Goal: Task Accomplishment & Management: Manage account settings

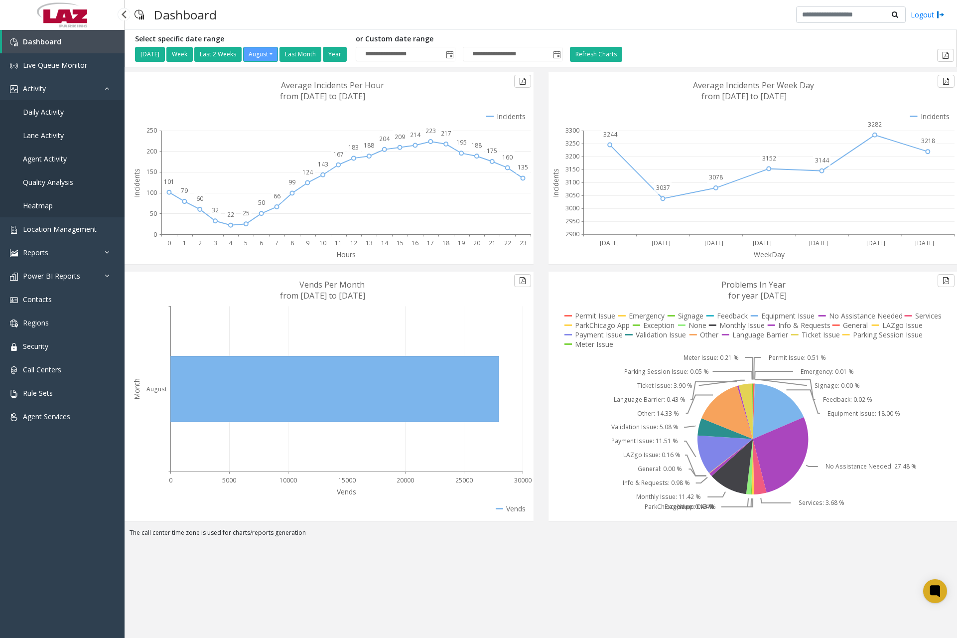
click at [63, 107] on span "Daily Activity" at bounding box center [43, 111] width 41 height 9
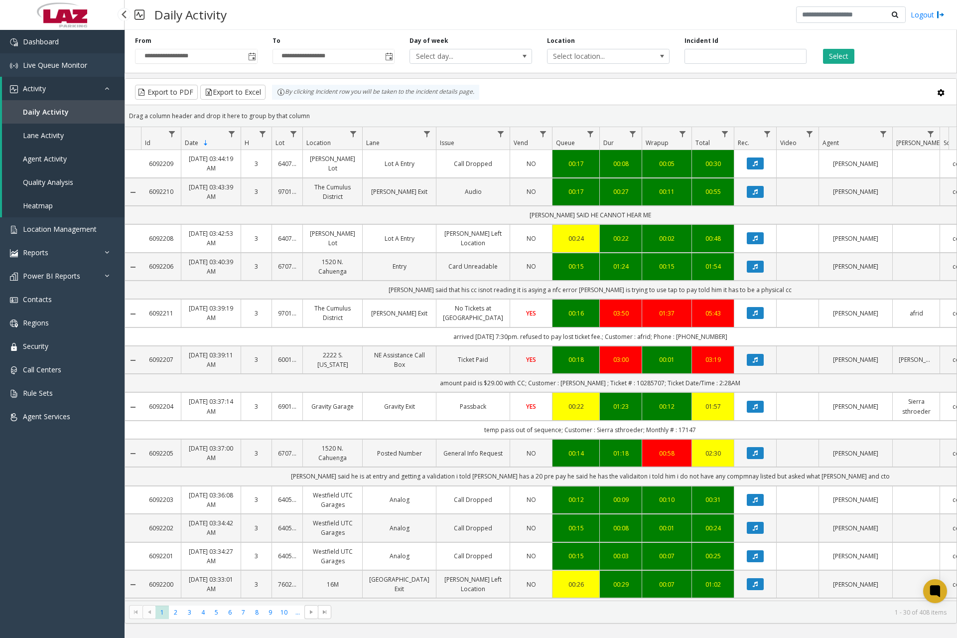
click at [91, 45] on link "Dashboard" at bounding box center [62, 41] width 125 height 23
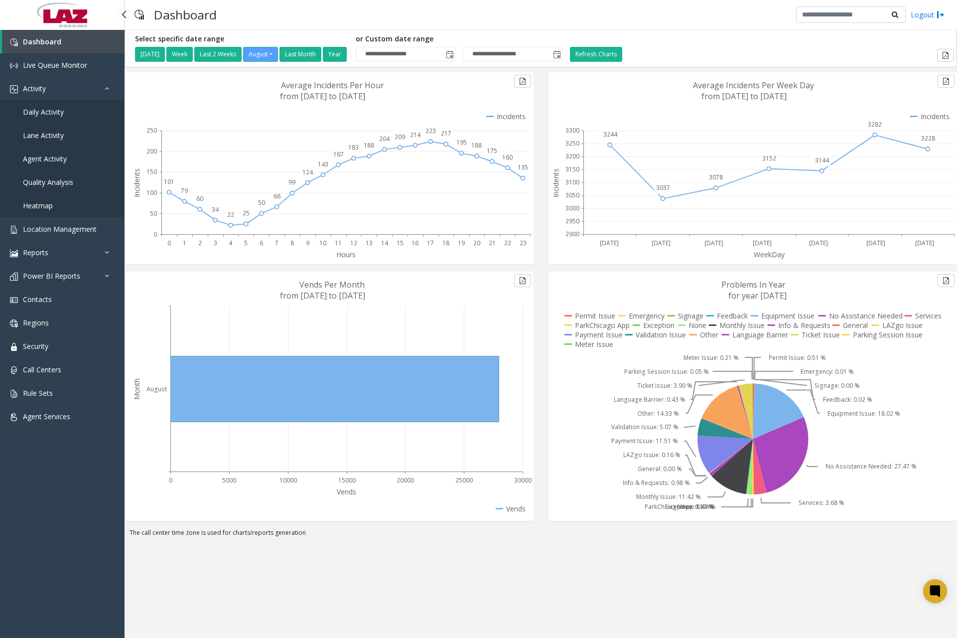
click at [67, 114] on link "Daily Activity" at bounding box center [62, 111] width 125 height 23
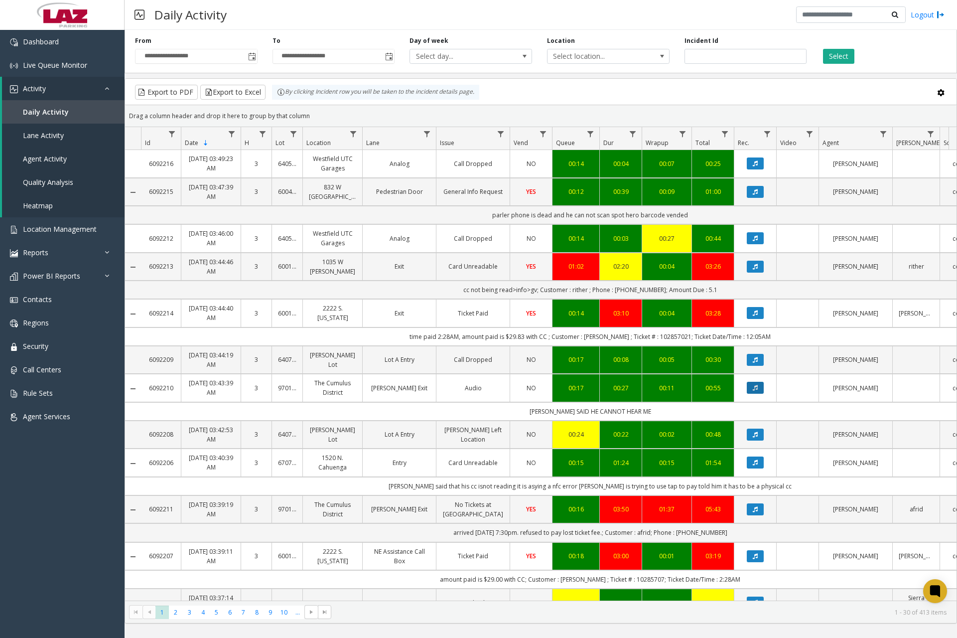
click at [759, 389] on button "Data table" at bounding box center [755, 388] width 17 height 12
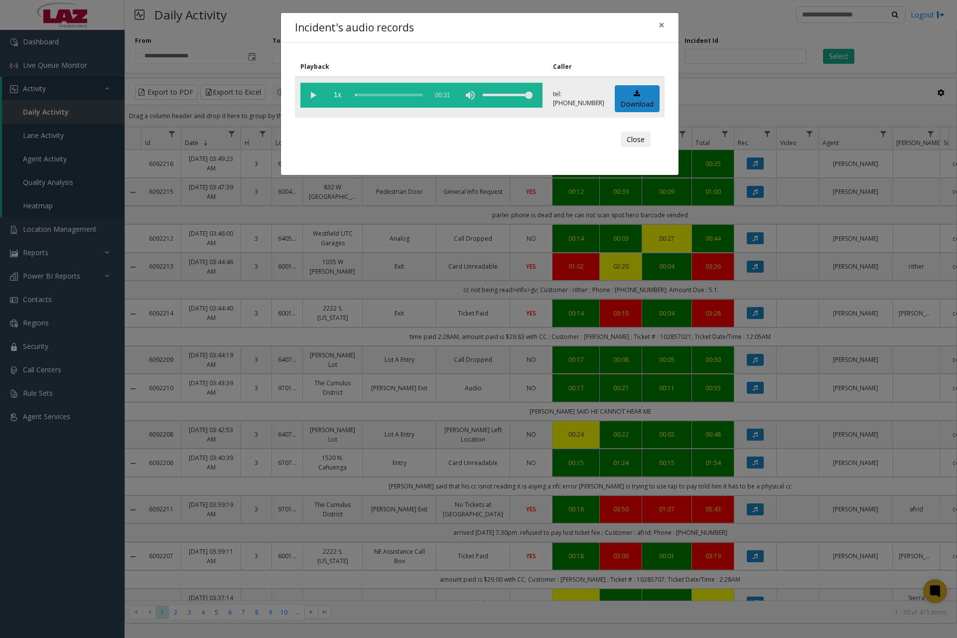
click at [312, 98] on vg-play-pause at bounding box center [312, 95] width 25 height 25
click at [358, 93] on div "scrub bar" at bounding box center [389, 95] width 68 height 25
click at [364, 95] on div "scrub bar" at bounding box center [389, 95] width 68 height 25
click at [367, 95] on div "scrub bar" at bounding box center [389, 95] width 68 height 25
click at [371, 95] on div "scrub bar" at bounding box center [389, 95] width 68 height 25
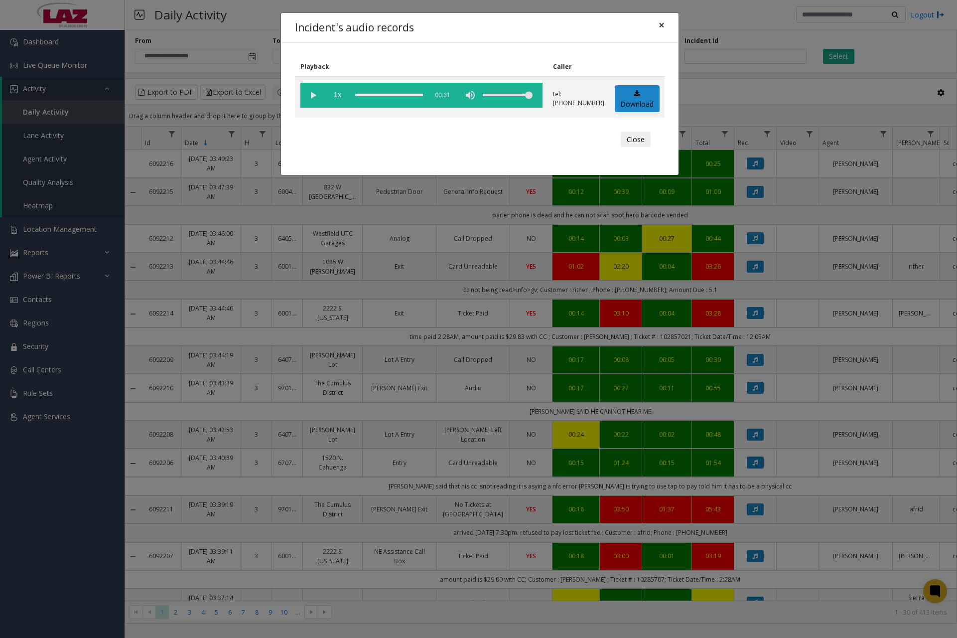
click at [658, 23] on button "×" at bounding box center [662, 25] width 20 height 24
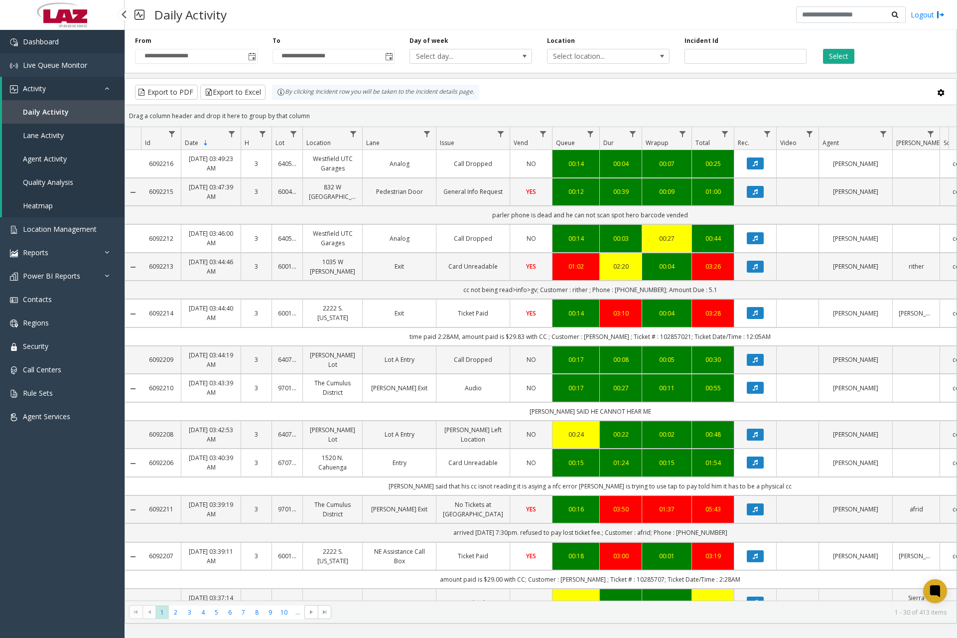
click at [91, 49] on link "Dashboard" at bounding box center [62, 41] width 125 height 23
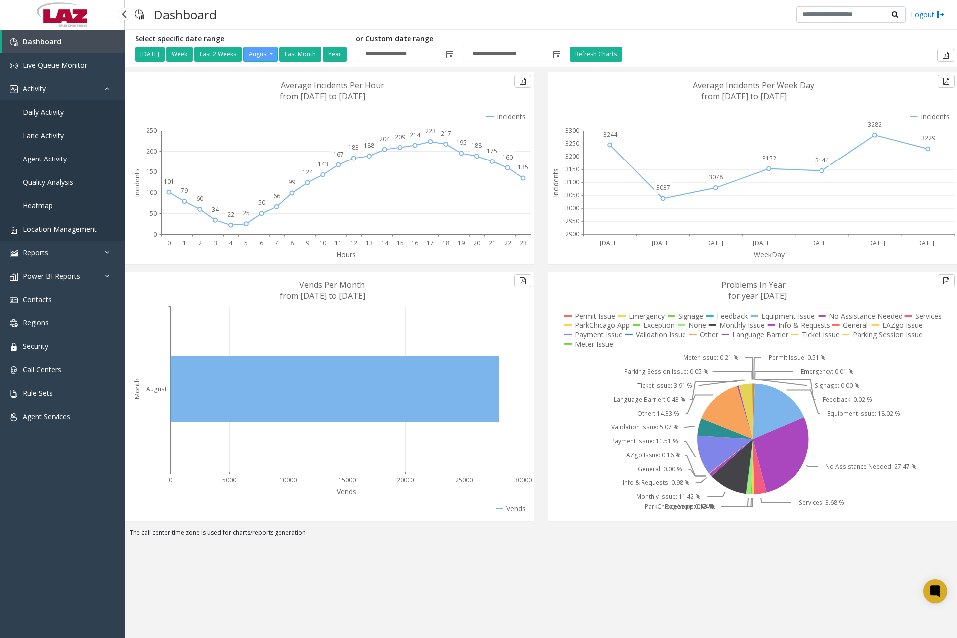
click at [80, 225] on span "Location Management" at bounding box center [60, 228] width 74 height 9
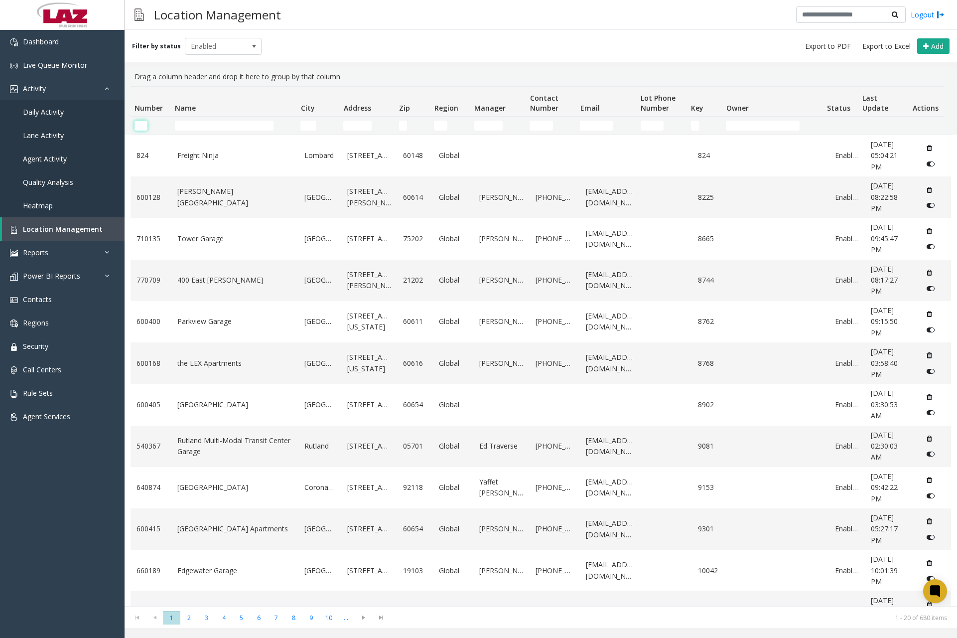
click at [142, 127] on input "Number Filter" at bounding box center [141, 126] width 13 height 10
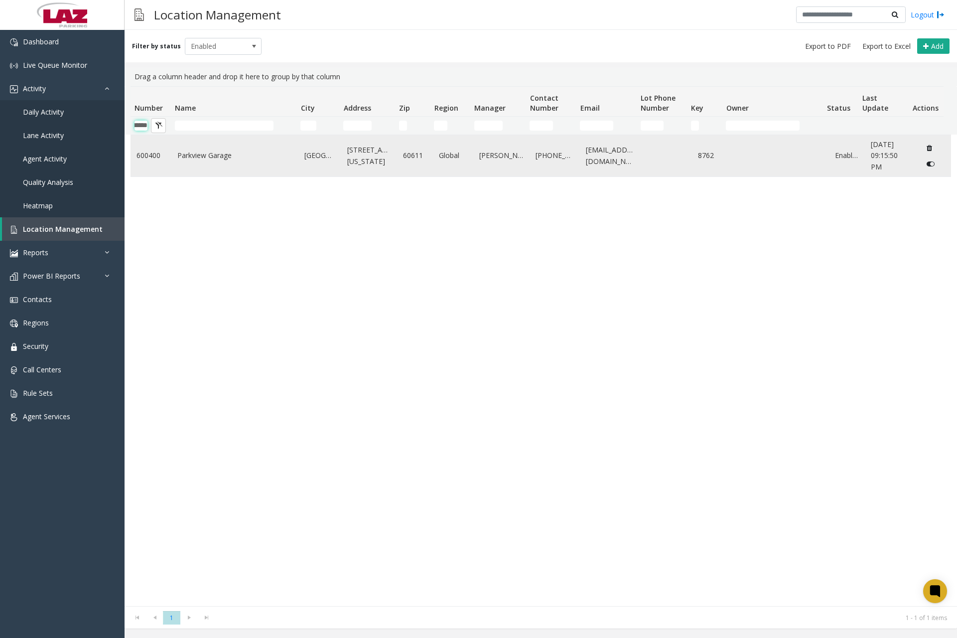
type input "******"
click at [229, 157] on link "Parkview Garage" at bounding box center [234, 155] width 115 height 11
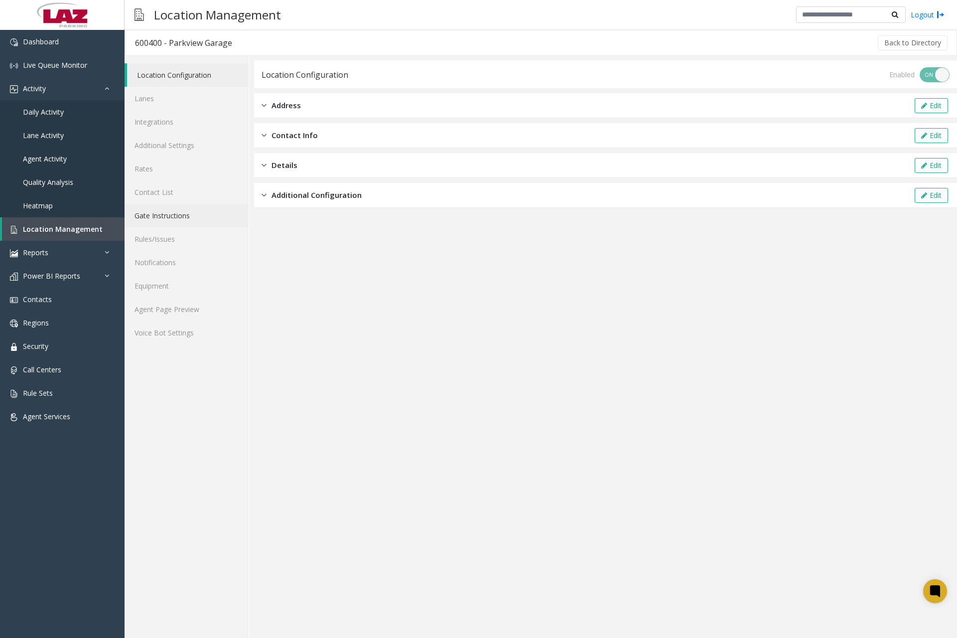
click at [181, 213] on link "Gate Instructions" at bounding box center [187, 215] width 124 height 23
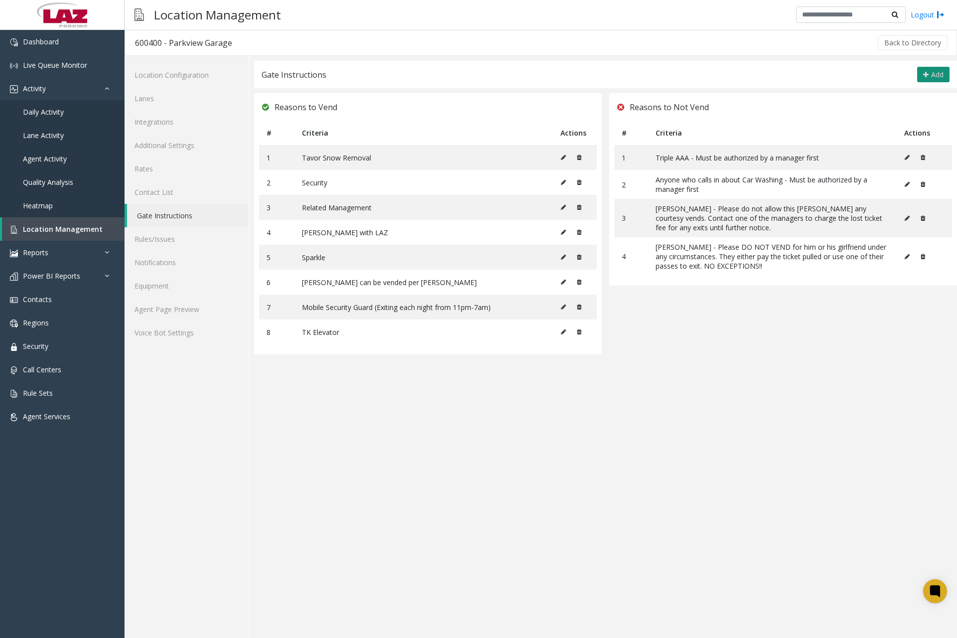
click at [928, 72] on icon at bounding box center [925, 75] width 5 height 8
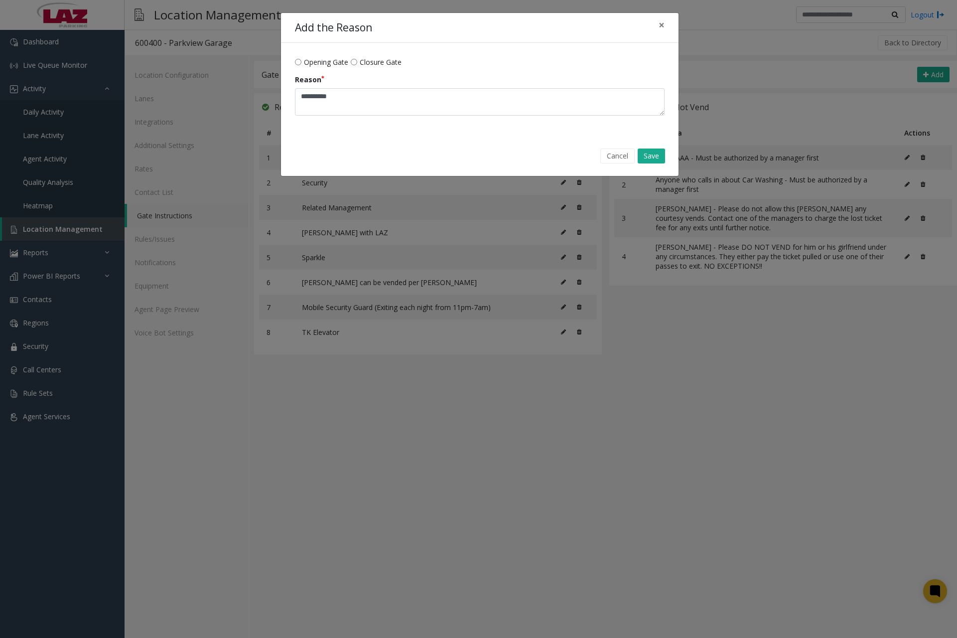
click at [359, 64] on div "Opening Gate [GEOGRAPHIC_DATA]" at bounding box center [480, 62] width 370 height 10
click at [360, 104] on textarea "Reason" at bounding box center [480, 101] width 370 height 27
click at [374, 95] on textarea "Reason" at bounding box center [480, 101] width 370 height 27
click at [380, 102] on textarea "Reason" at bounding box center [480, 101] width 370 height 27
paste textarea "**********"
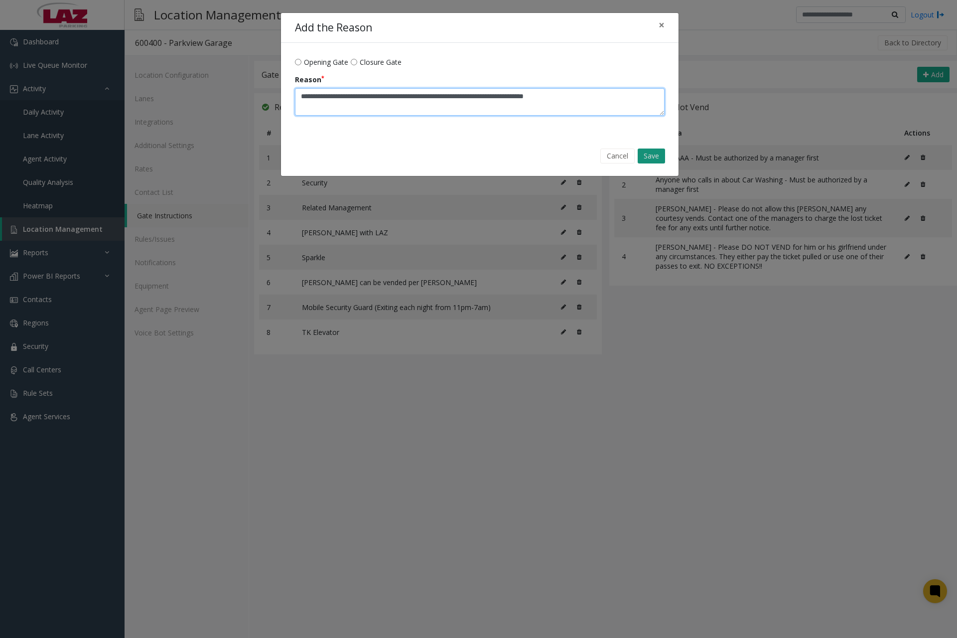
type textarea "**********"
click at [655, 159] on button "Save" at bounding box center [651, 155] width 27 height 15
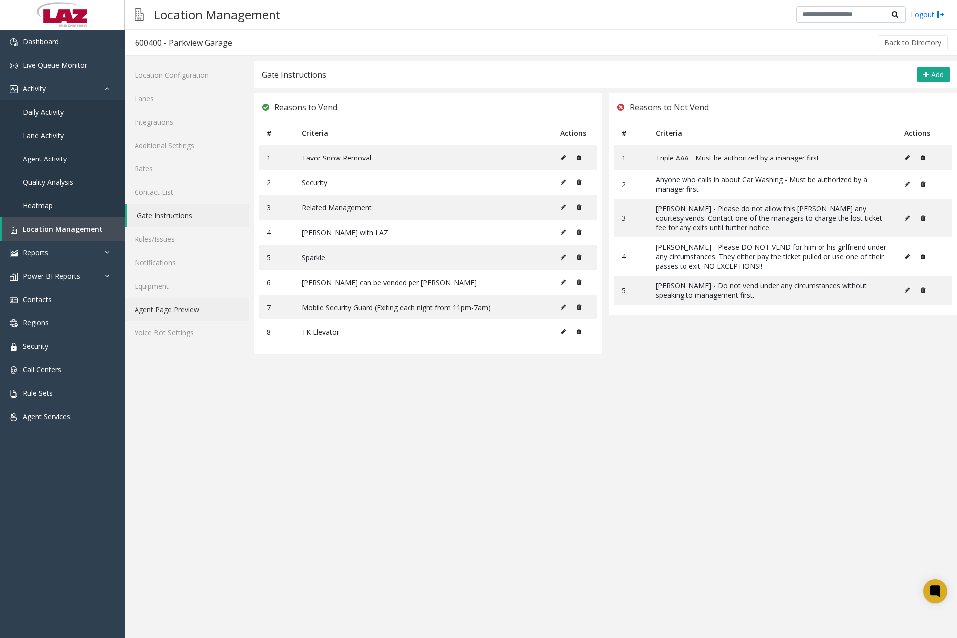
click at [171, 305] on link "Agent Page Preview" at bounding box center [187, 308] width 124 height 23
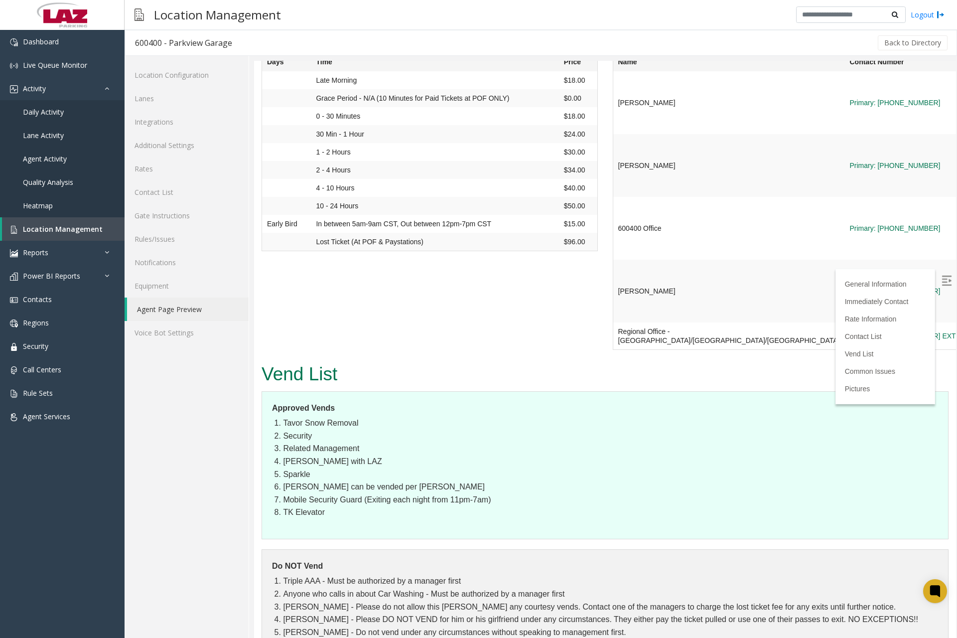
scroll to position [1096, 0]
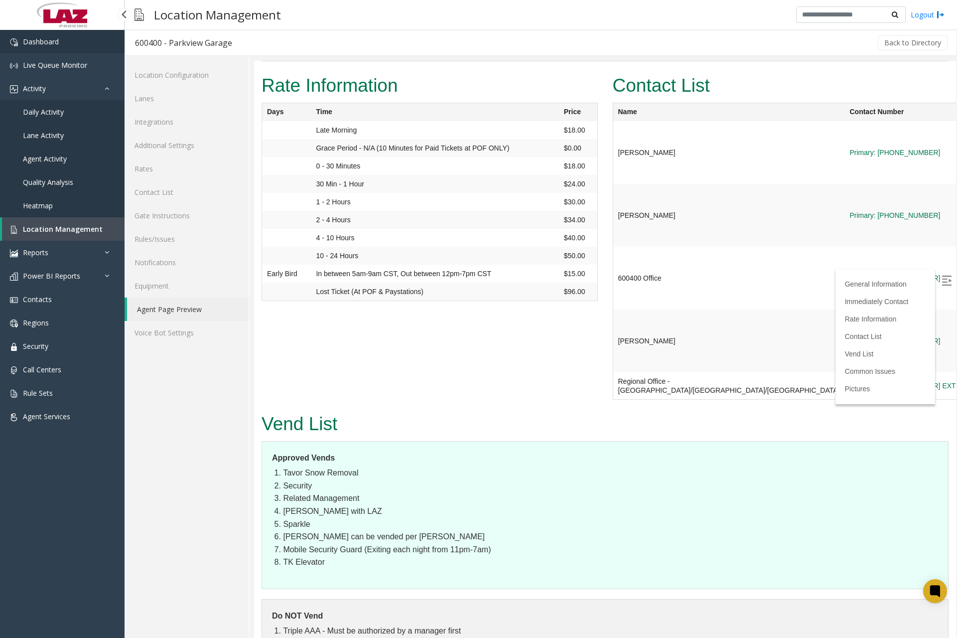
click at [56, 34] on link "Dashboard" at bounding box center [62, 41] width 125 height 23
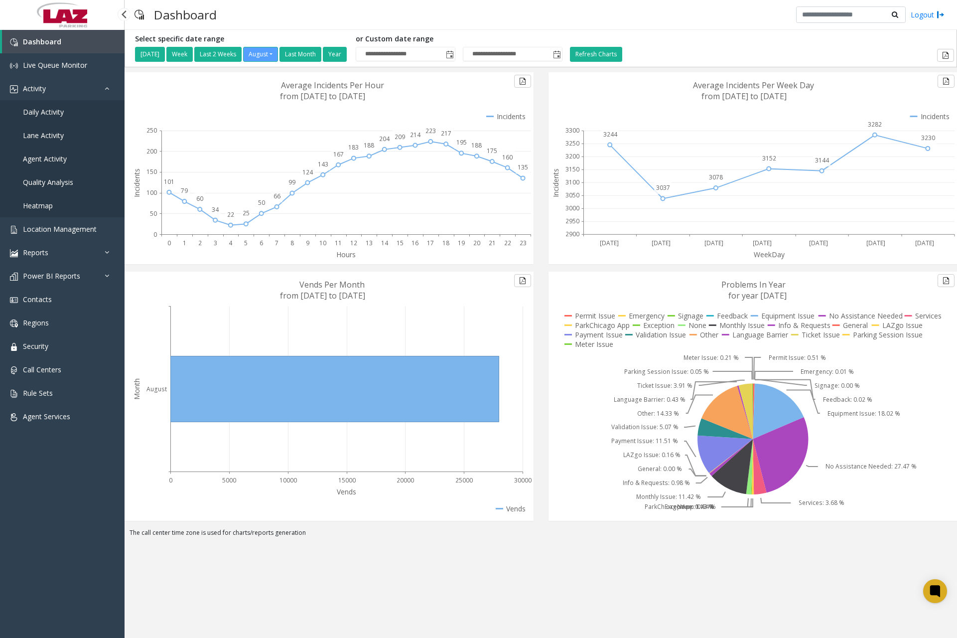
click at [70, 114] on link "Daily Activity" at bounding box center [62, 111] width 125 height 23
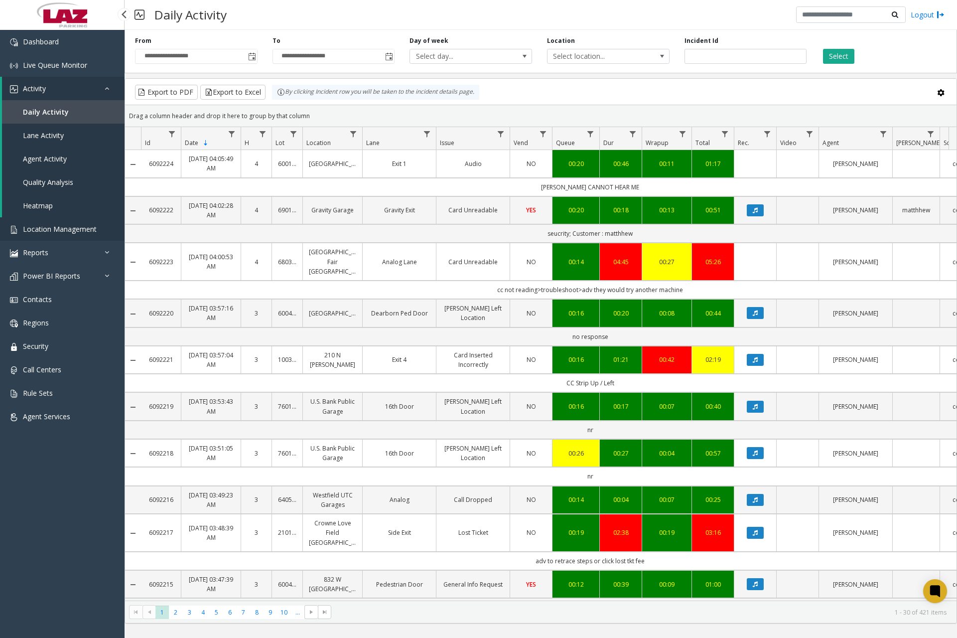
click at [57, 232] on span "Location Management" at bounding box center [60, 228] width 74 height 9
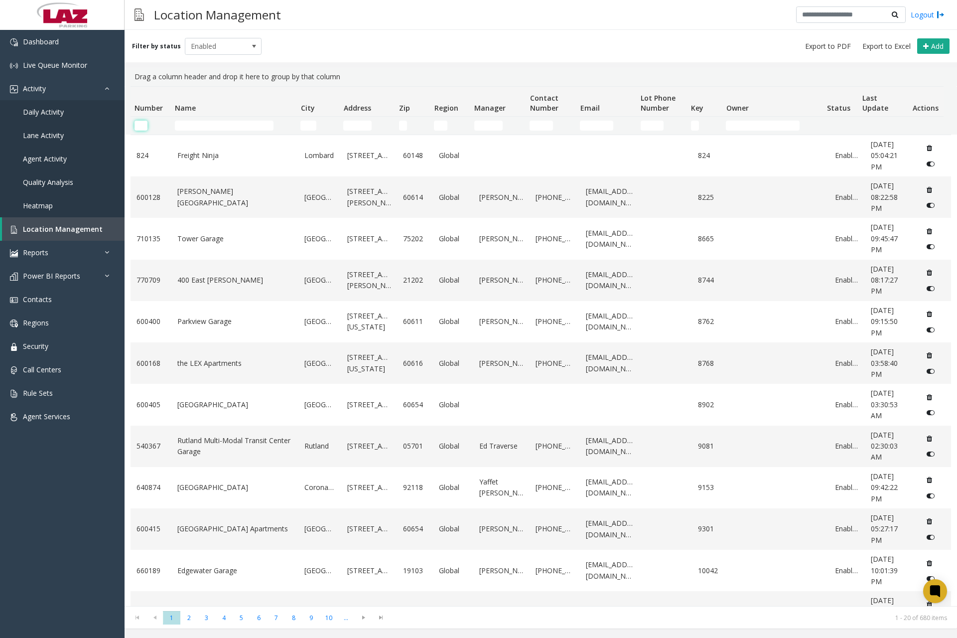
click at [147, 126] on input "Number Filter" at bounding box center [141, 126] width 13 height 10
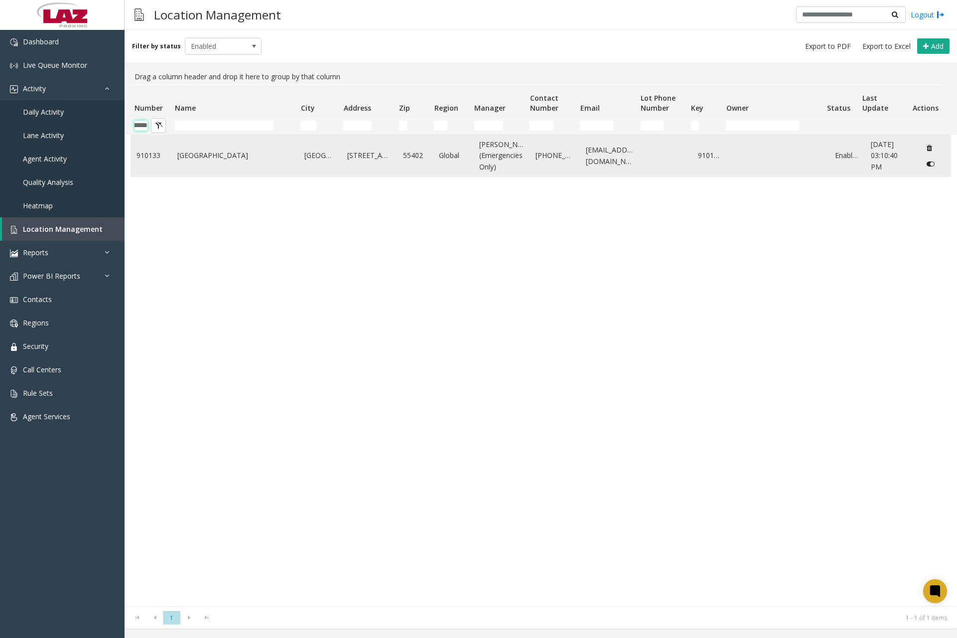
type input "******"
click at [263, 161] on link "[GEOGRAPHIC_DATA]" at bounding box center [234, 155] width 115 height 11
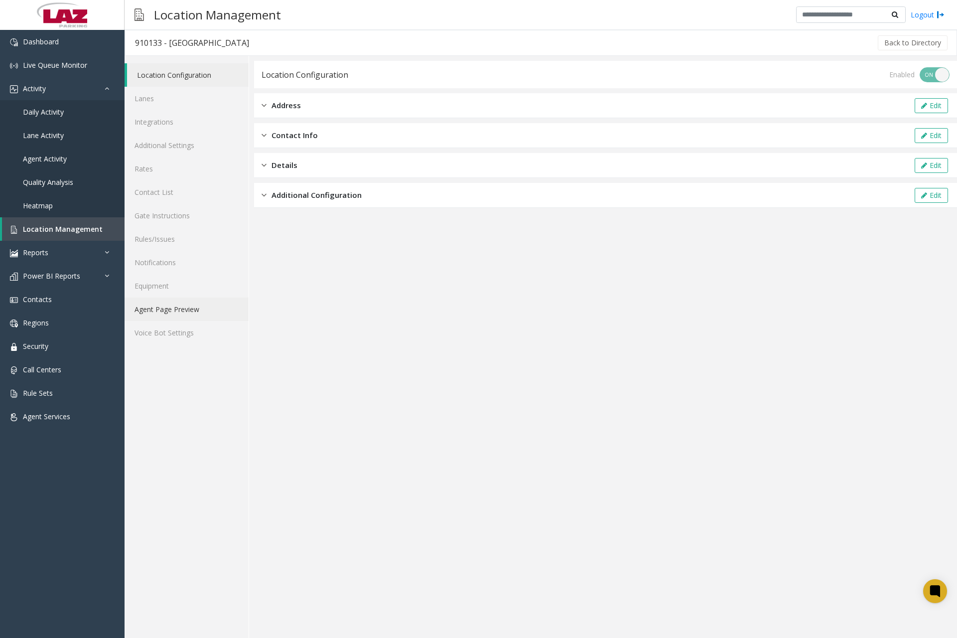
click at [184, 316] on link "Agent Page Preview" at bounding box center [187, 308] width 124 height 23
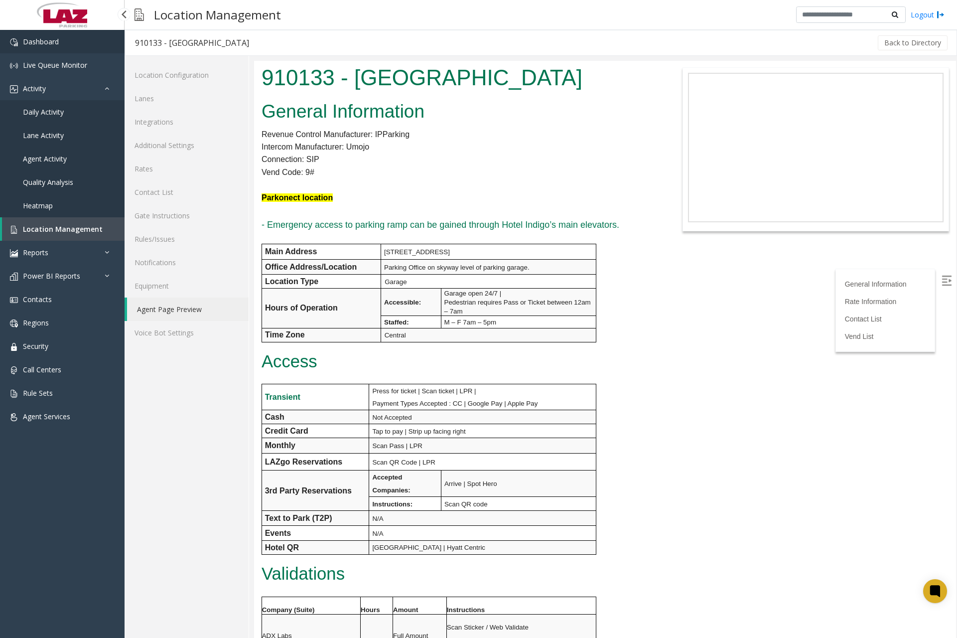
click at [78, 52] on link "Dashboard" at bounding box center [62, 41] width 125 height 23
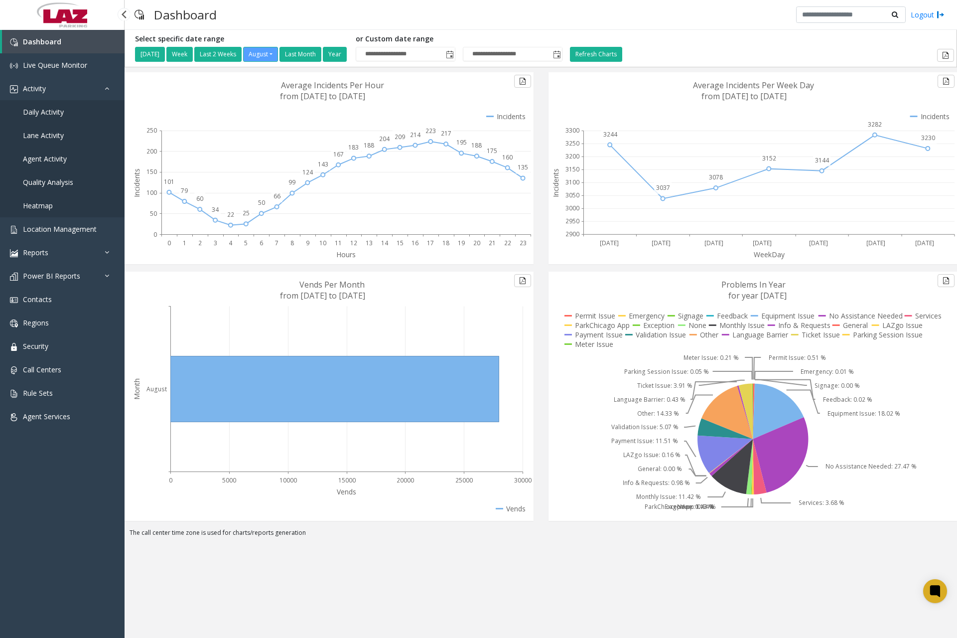
click at [64, 116] on link "Daily Activity" at bounding box center [62, 111] width 125 height 23
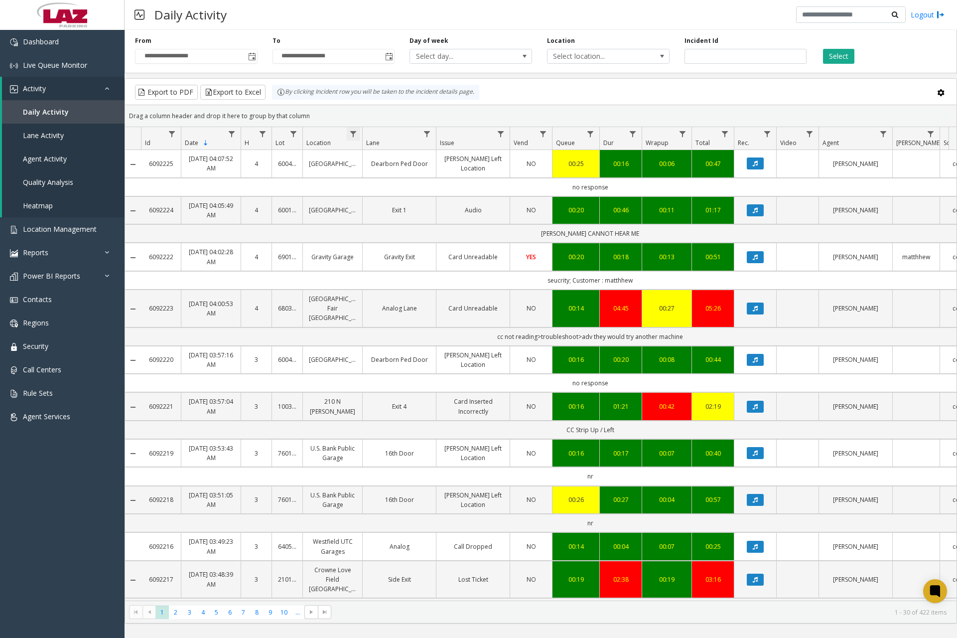
click at [357, 136] on span "Data table" at bounding box center [353, 134] width 8 height 8
click at [366, 178] on input "Location Filter" at bounding box center [396, 176] width 85 height 17
type input "******"
click at [416, 265] on button "Filter" at bounding box center [418, 270] width 41 height 22
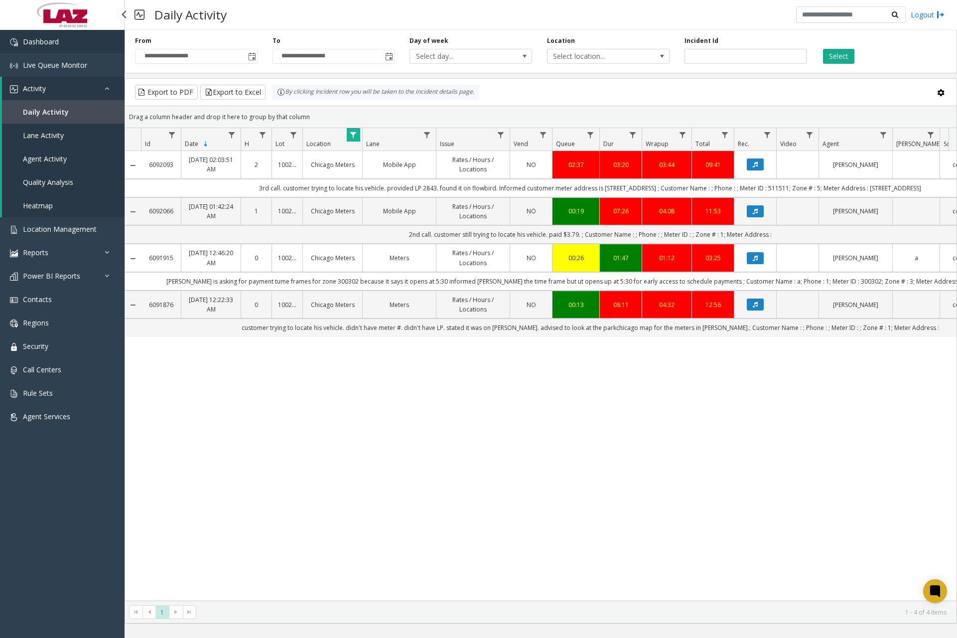
click at [103, 47] on link "Dashboard" at bounding box center [62, 41] width 125 height 23
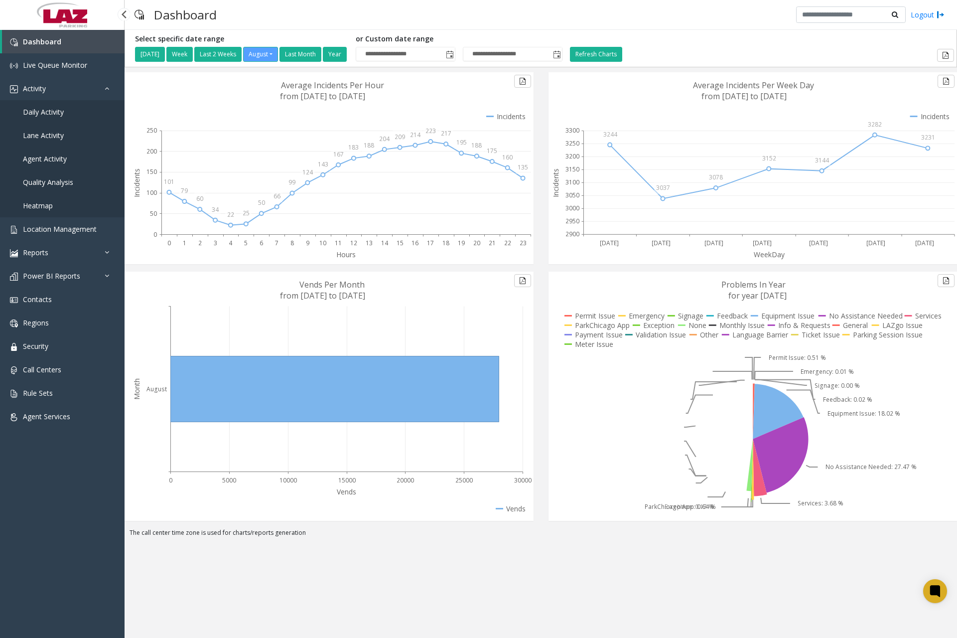
click at [50, 114] on span "Daily Activity" at bounding box center [43, 111] width 41 height 9
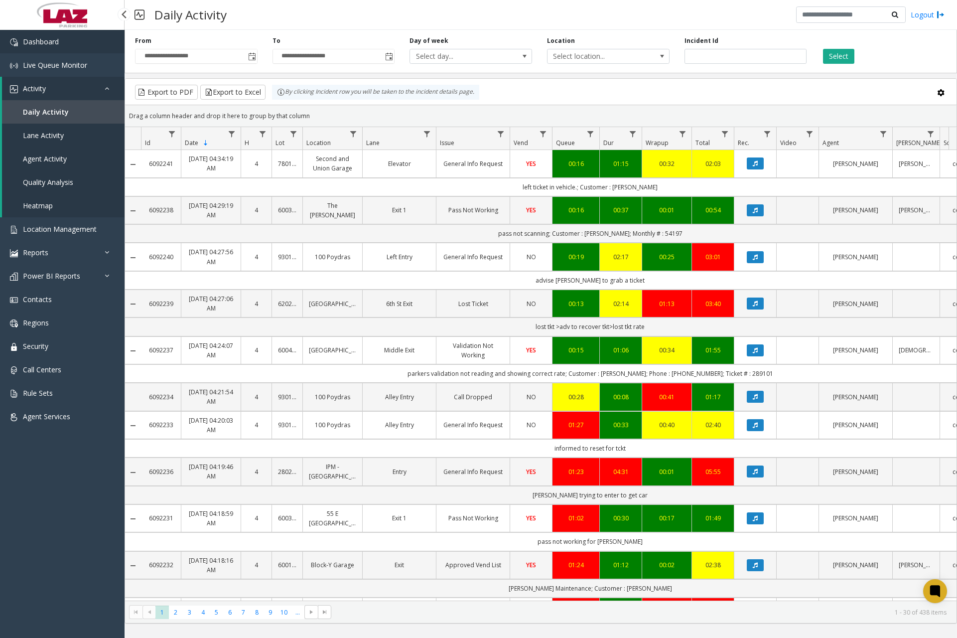
click at [71, 48] on link "Dashboard" at bounding box center [62, 41] width 125 height 23
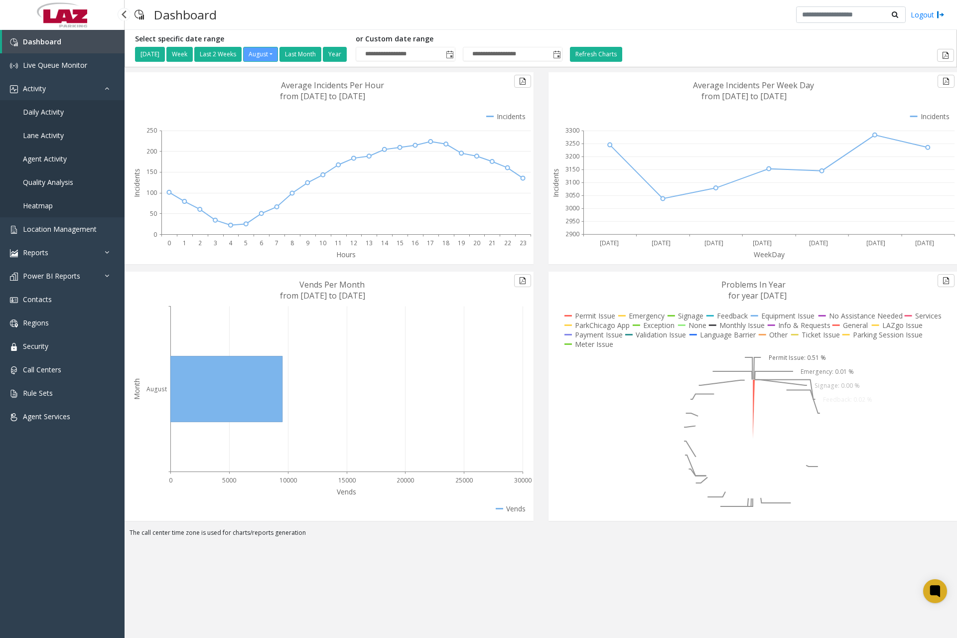
click at [50, 114] on span "Daily Activity" at bounding box center [43, 111] width 41 height 9
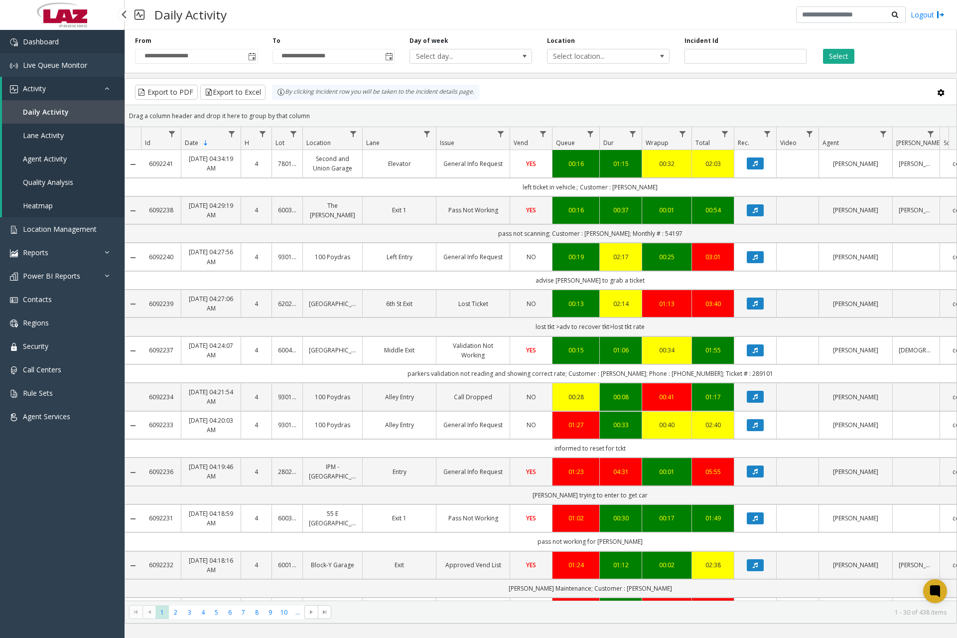
click at [60, 47] on link "Dashboard" at bounding box center [62, 41] width 125 height 23
